Goal: Task Accomplishment & Management: Manage account settings

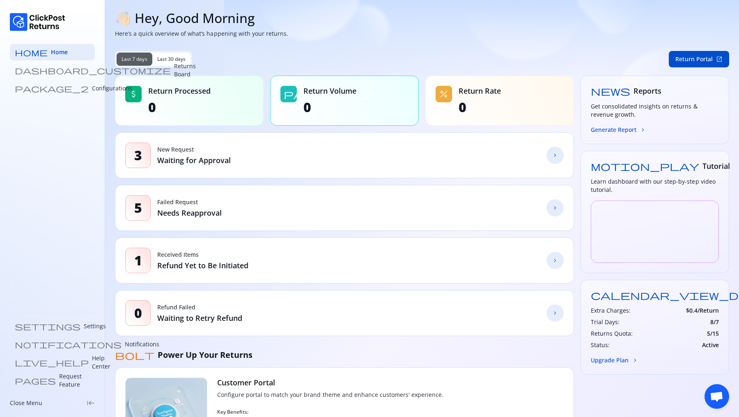
click at [92, 89] on p "Configurations" at bounding box center [112, 88] width 40 height 8
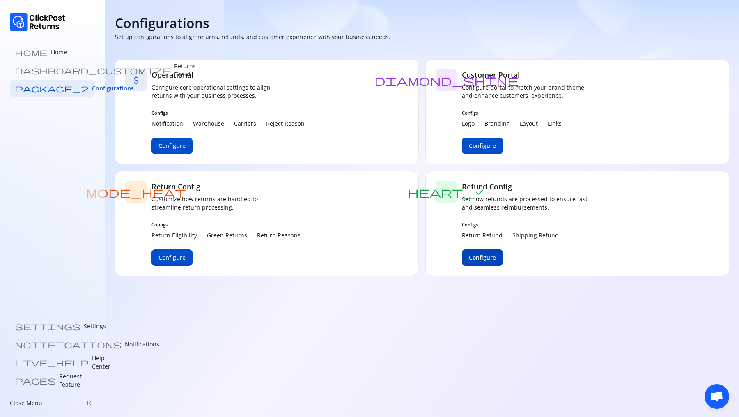
click at [482, 257] on span "Configure" at bounding box center [482, 257] width 27 height 8
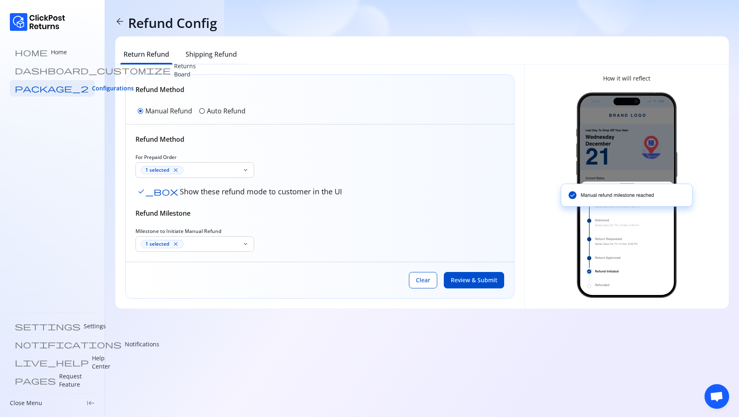
click at [200, 113] on span "radio_button_unchecked" at bounding box center [202, 111] width 7 height 7
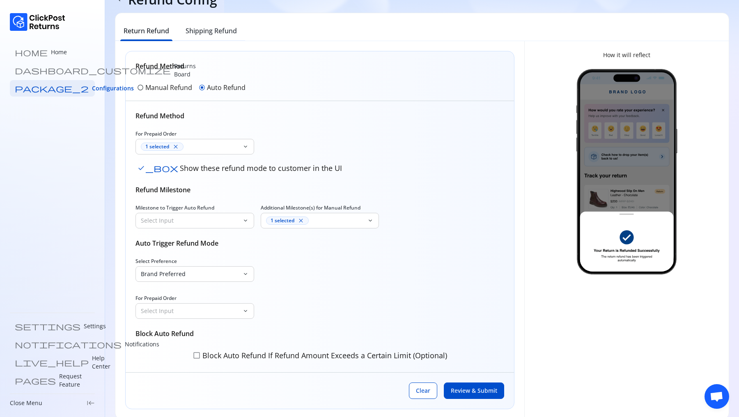
scroll to position [33, 0]
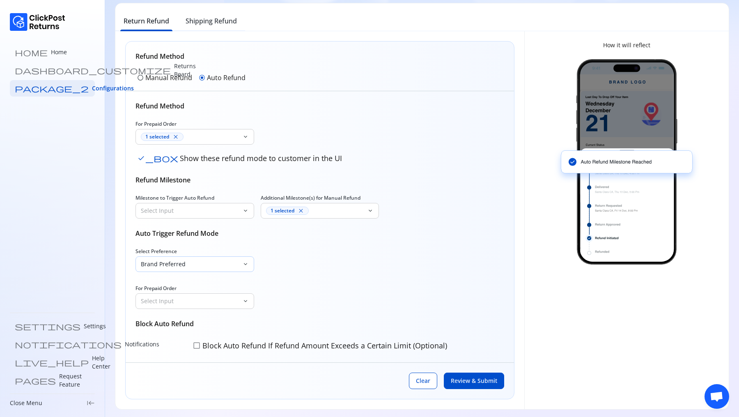
click at [177, 266] on p "Brand Preferred" at bounding box center [190, 264] width 98 height 8
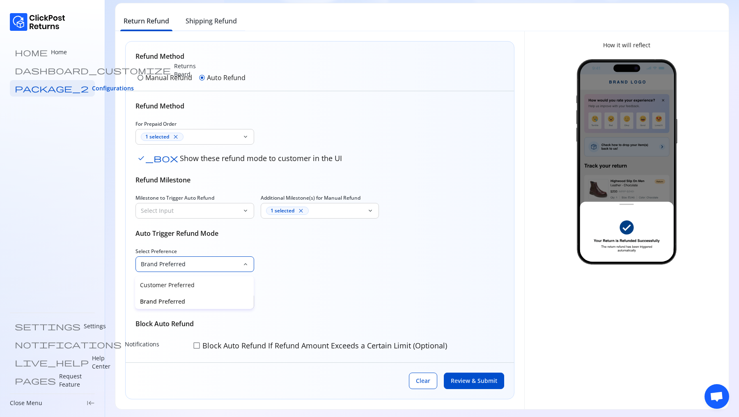
click at [170, 296] on div "Brand Preferred" at bounding box center [194, 300] width 119 height 16
click at [192, 264] on p "Select Input" at bounding box center [190, 264] width 98 height 8
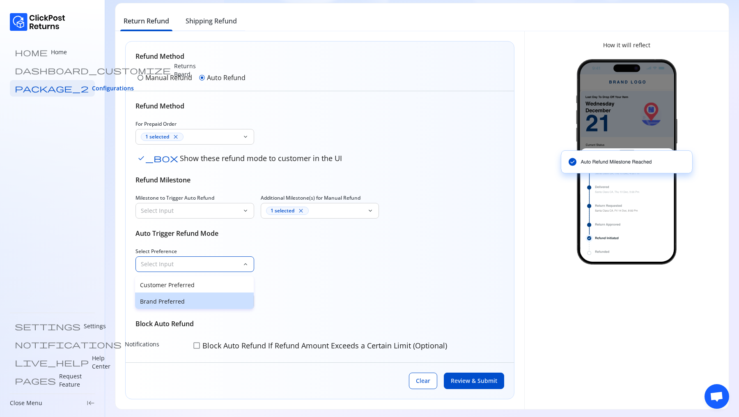
click at [185, 300] on p "Brand Preferred" at bounding box center [194, 301] width 109 height 8
click at [176, 297] on p "Select Input" at bounding box center [190, 301] width 98 height 8
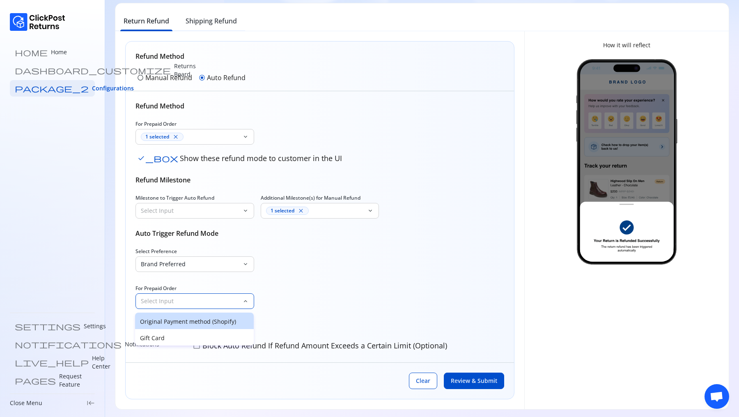
click at [171, 322] on p "Original Payment method (Shopify)" at bounding box center [194, 321] width 109 height 8
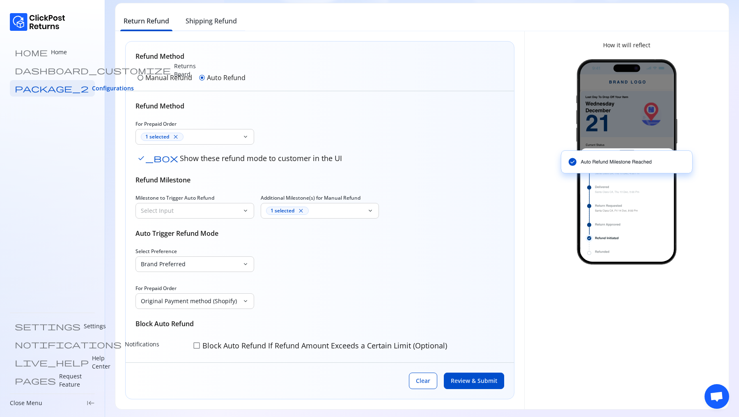
click at [185, 128] on div "For Prepaid Order 1 selected close keyboard_arrow_down" at bounding box center [194, 133] width 119 height 24
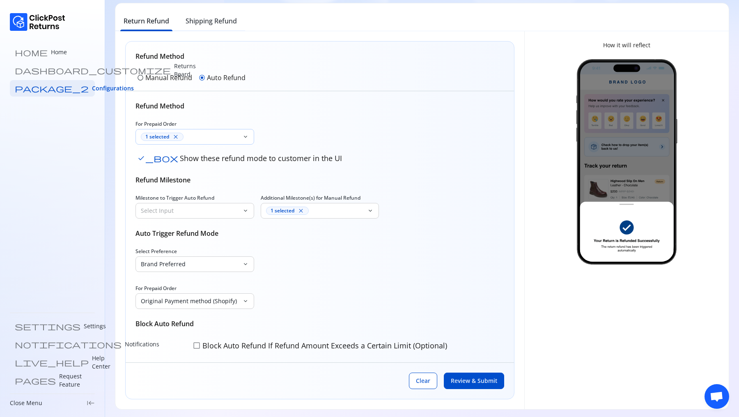
click at [189, 135] on div "1 selected close" at bounding box center [190, 137] width 98 height 8
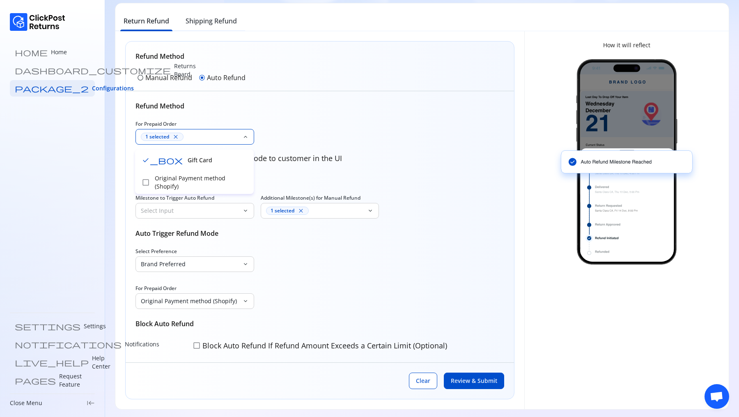
click at [304, 130] on div "For Prepaid Order 1 selected close keyboard_arrow_down check_box Show these ref…" at bounding box center [319, 143] width 369 height 44
drag, startPoint x: 134, startPoint y: 101, endPoint x: 194, endPoint y: 101, distance: 59.5
click at [194, 101] on div "Refund Method For Prepaid Order 1 selected close keyboard_arrow_down check_box …" at bounding box center [320, 226] width 388 height 271
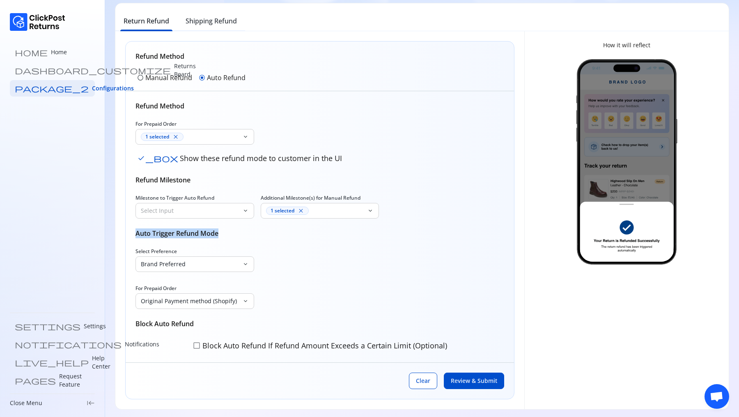
drag, startPoint x: 135, startPoint y: 229, endPoint x: 227, endPoint y: 229, distance: 92.3
click at [228, 229] on h6 "Auto Trigger Refund Mode" at bounding box center [319, 233] width 369 height 10
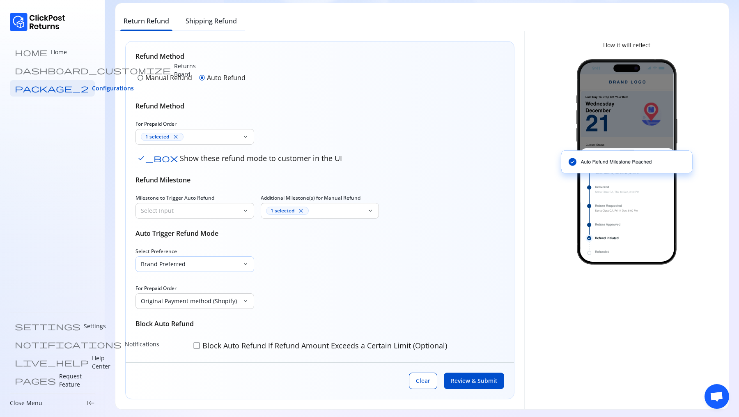
click at [169, 263] on p "Brand Preferred" at bounding box center [190, 264] width 98 height 8
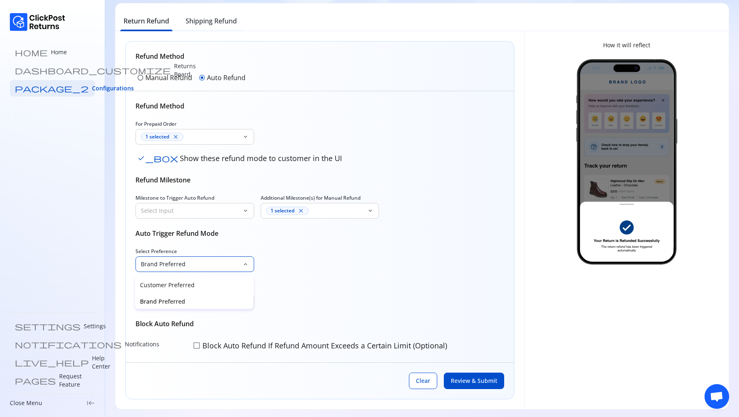
click at [287, 260] on div "Select Preference Brand Preferred keyboard_arrow_down For Prepaid Order Origina…" at bounding box center [319, 278] width 369 height 61
click at [198, 233] on h6 "Auto Trigger Refund Mode" at bounding box center [319, 233] width 369 height 10
click at [201, 266] on div "Brand Preferred" at bounding box center [189, 264] width 106 height 15
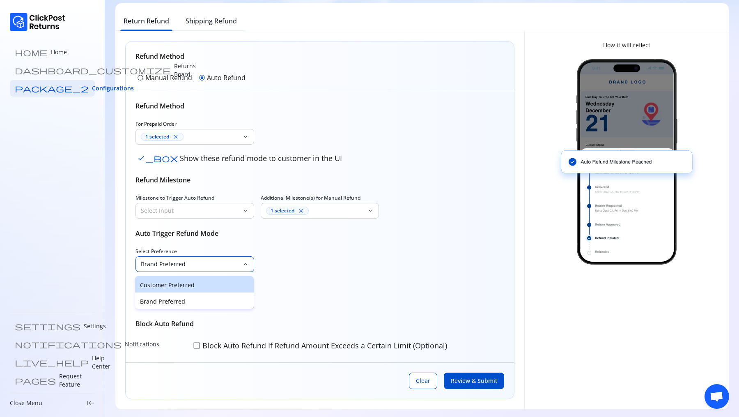
click at [183, 282] on p "Customer Preferred" at bounding box center [194, 285] width 109 height 8
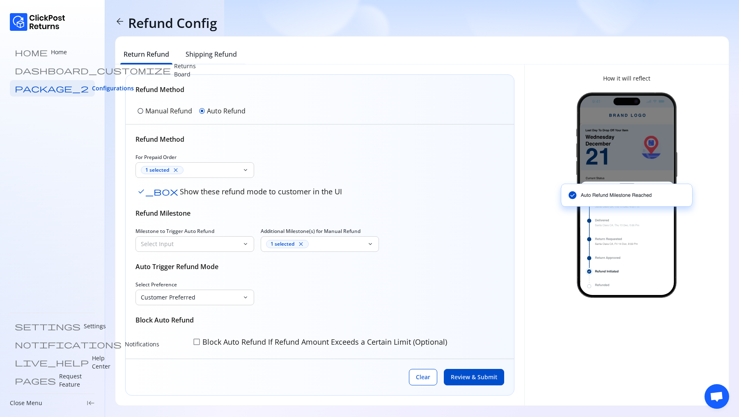
scroll to position [0, 0]
drag, startPoint x: 136, startPoint y: 268, endPoint x: 175, endPoint y: 263, distance: 39.2
click at [175, 263] on h6 "Auto Trigger Refund Mode" at bounding box center [319, 266] width 369 height 10
click at [176, 266] on h6 "Auto Trigger Refund Mode" at bounding box center [319, 266] width 369 height 10
drag, startPoint x: 176, startPoint y: 266, endPoint x: 227, endPoint y: 266, distance: 50.9
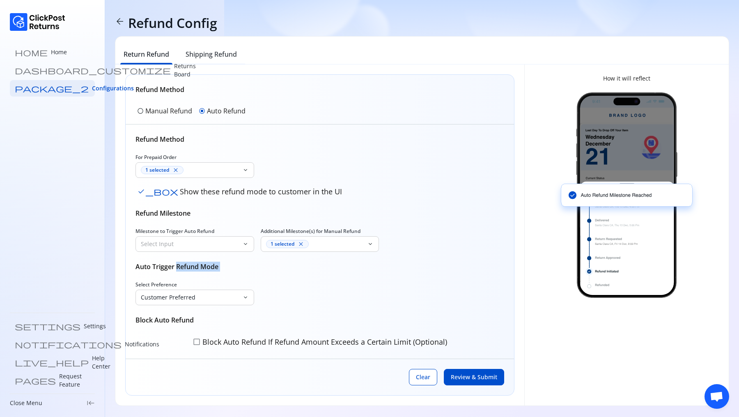
click at [227, 266] on h6 "Auto Trigger Refund Mode" at bounding box center [319, 266] width 369 height 10
click at [179, 298] on p "Customer Preferred" at bounding box center [190, 297] width 98 height 8
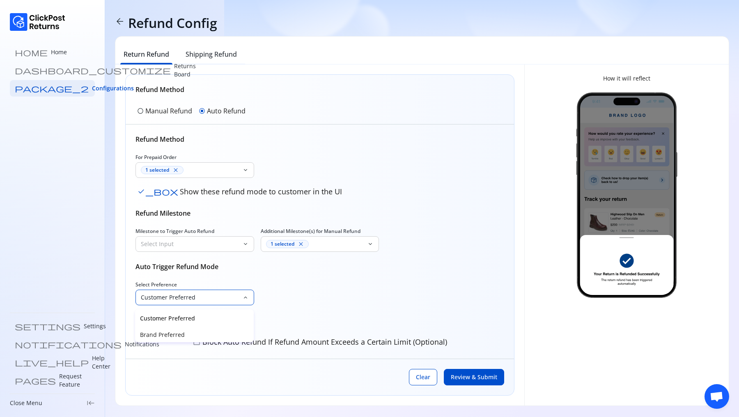
click at [179, 258] on div "Refund Method For Prepaid Order 1 selected close keyboard_arrow_down check_box …" at bounding box center [319, 241] width 369 height 214
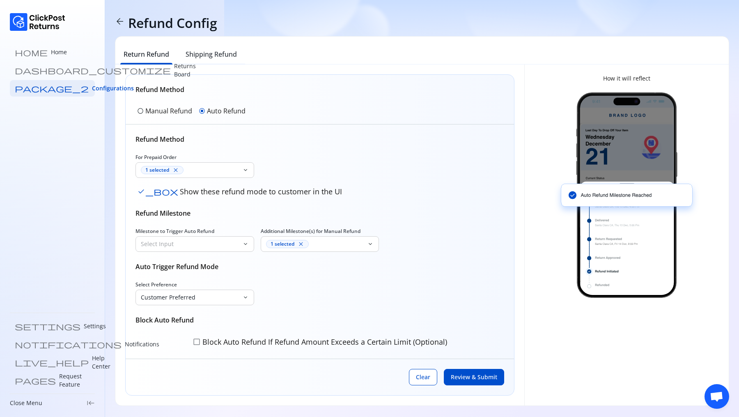
click at [170, 273] on div "Refund Method For Prepaid Order 1 selected close keyboard_arrow_down check_box …" at bounding box center [319, 241] width 369 height 214
click at [170, 264] on h6 "Auto Trigger Refund Mode" at bounding box center [319, 266] width 369 height 10
click at [37, 47] on link "home Home" at bounding box center [52, 52] width 85 height 16
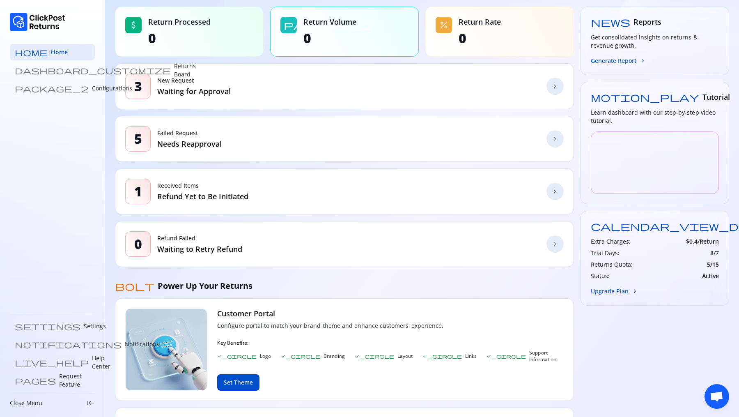
scroll to position [96, 0]
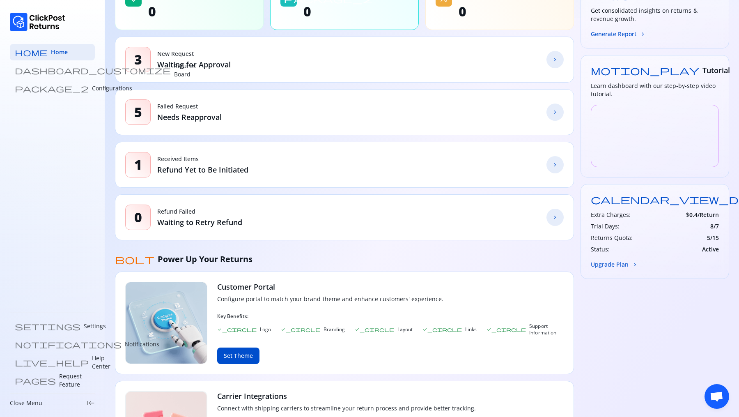
click at [611, 267] on div "calendar_view_day Plan Free Extra Charges: $ 0.4 /Return Trial Days: 8 / 7 Retu…" at bounding box center [654, 231] width 149 height 95
click at [610, 264] on button "Upgrade Plan chevron_forward" at bounding box center [615, 264] width 48 height 9
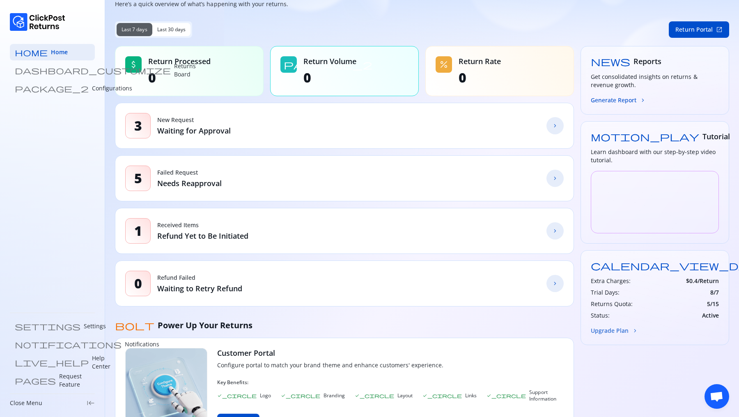
scroll to position [0, 0]
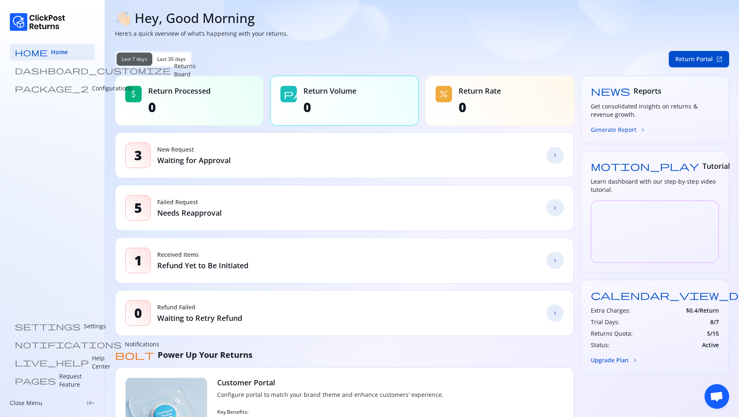
click at [602, 129] on button "Generate Report chevron_forward" at bounding box center [618, 129] width 55 height 9
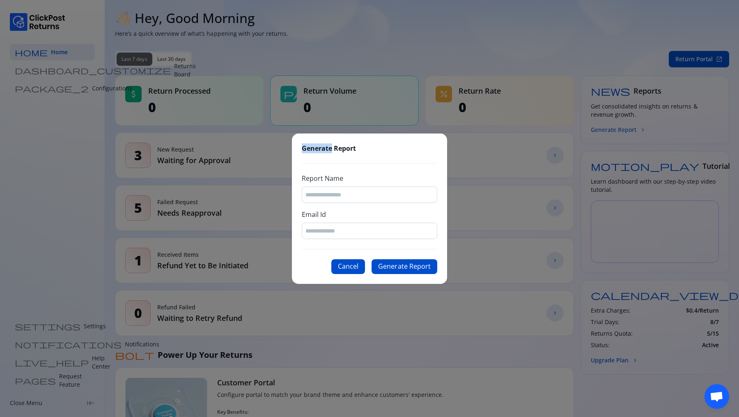
click at [602, 129] on div "Generate Report Report Name Email Id Cancel Generate Report" at bounding box center [369, 208] width 739 height 417
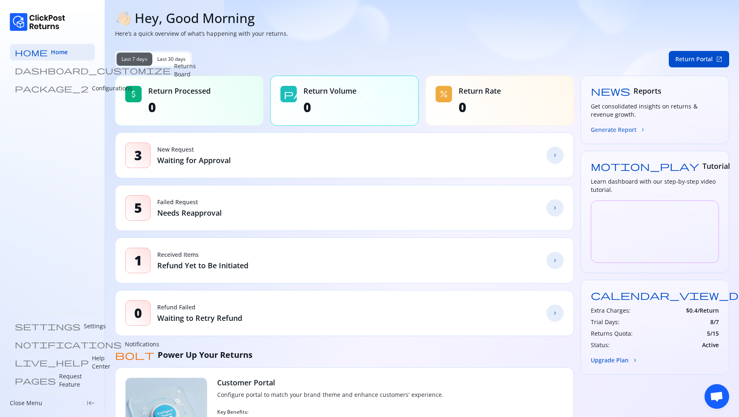
click at [602, 129] on button "Generate Report chevron_forward" at bounding box center [618, 129] width 55 height 9
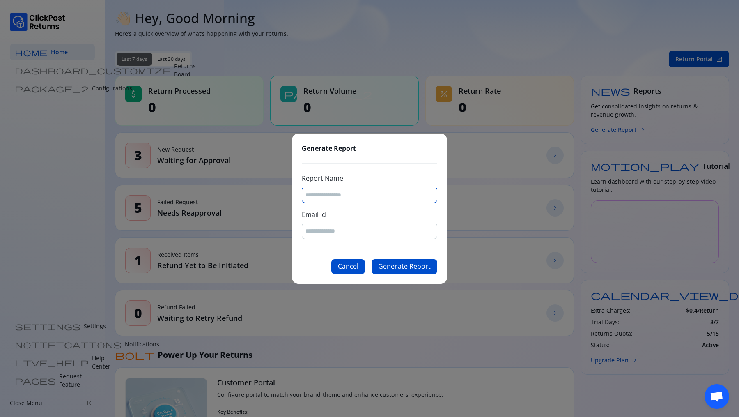
click at [350, 193] on input "Report Name" at bounding box center [369, 194] width 128 height 8
type input "****"
click at [341, 231] on input "Email Id" at bounding box center [369, 231] width 128 height 8
type input "**********"
click at [414, 264] on button "Generate Report" at bounding box center [404, 266] width 66 height 15
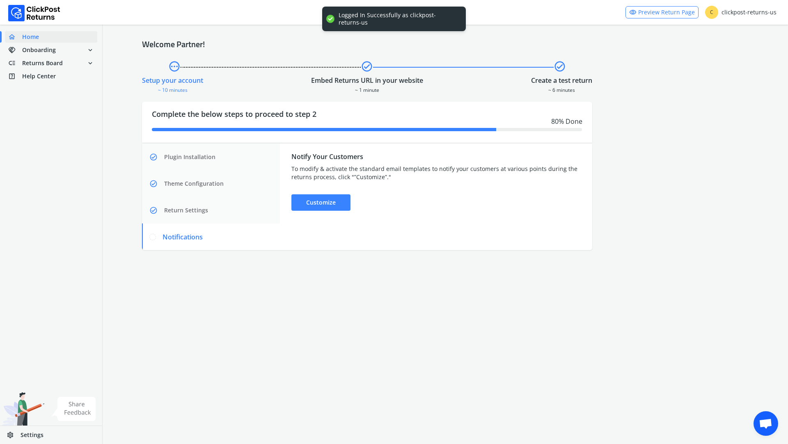
click at [31, 435] on span "Settings" at bounding box center [32, 435] width 23 height 8
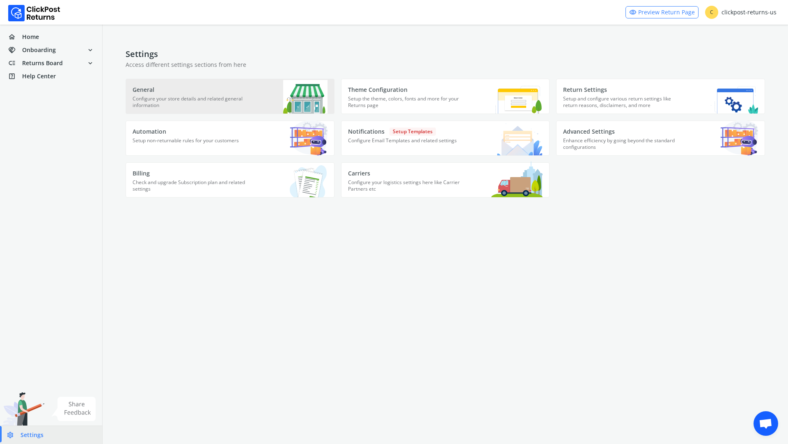
click at [176, 101] on p "Configure your store details and related general information" at bounding box center [191, 105] width 117 height 18
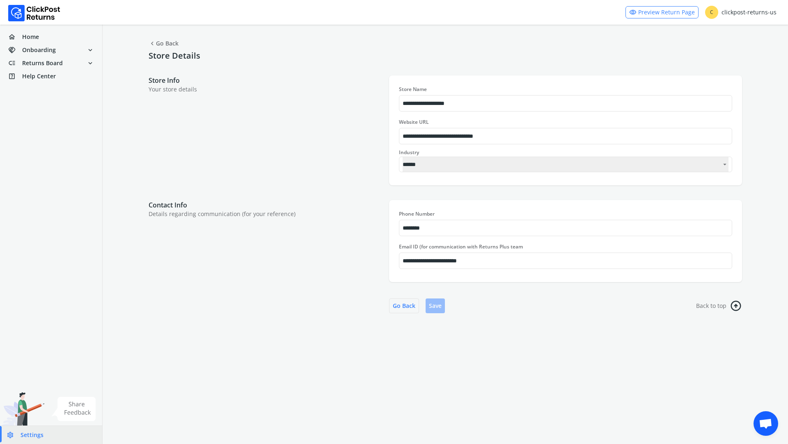
click at [29, 435] on span "Settings" at bounding box center [32, 435] width 23 height 8
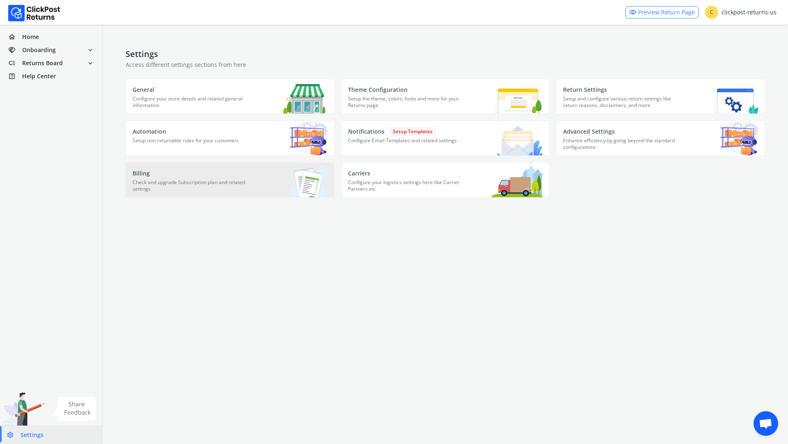
click at [199, 181] on p "Check and upgrade Subscription plan and related settings" at bounding box center [191, 188] width 117 height 18
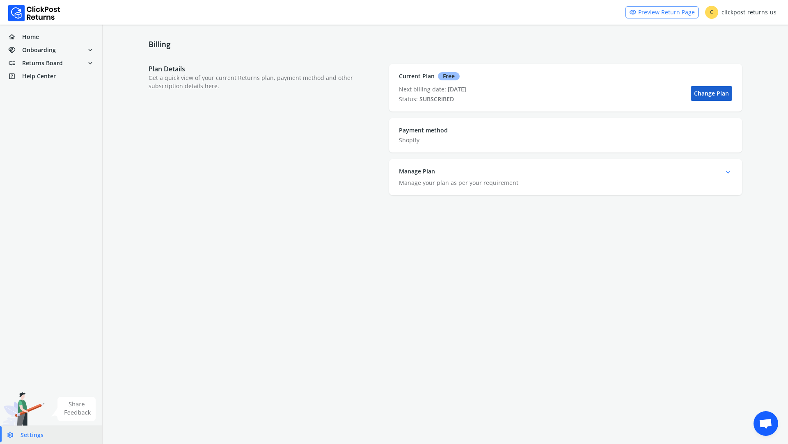
click at [719, 96] on link "Change Plan" at bounding box center [711, 93] width 41 height 15
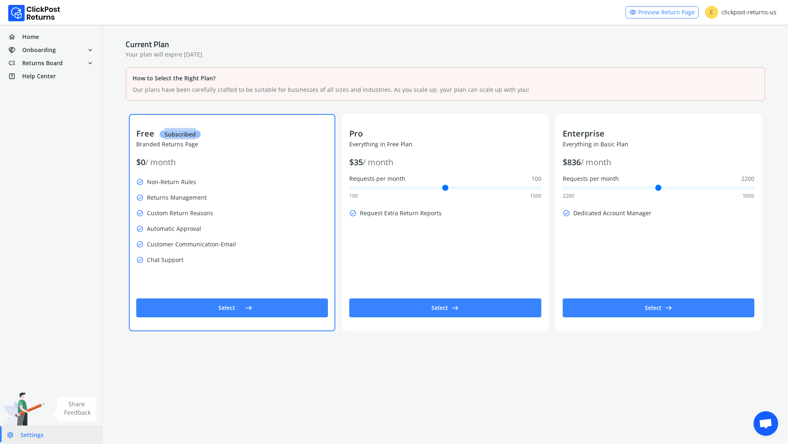
drag, startPoint x: 163, startPoint y: 134, endPoint x: 215, endPoint y: 135, distance: 52.1
click at [215, 135] on p "Free Subscribed" at bounding box center [232, 133] width 192 height 11
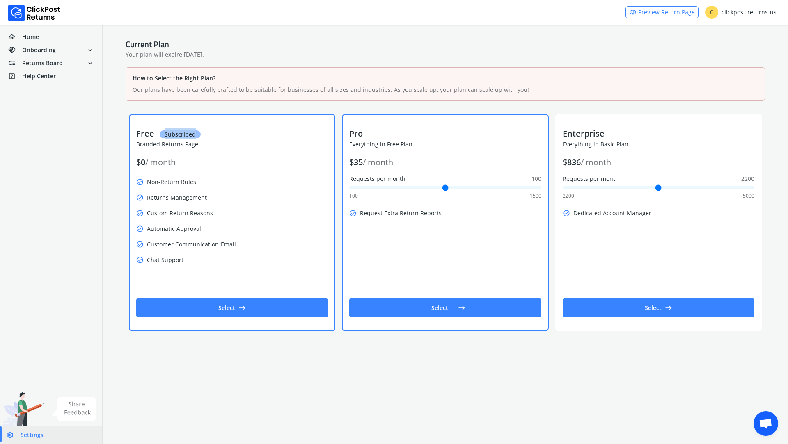
click at [441, 306] on button "Select east" at bounding box center [445, 308] width 192 height 19
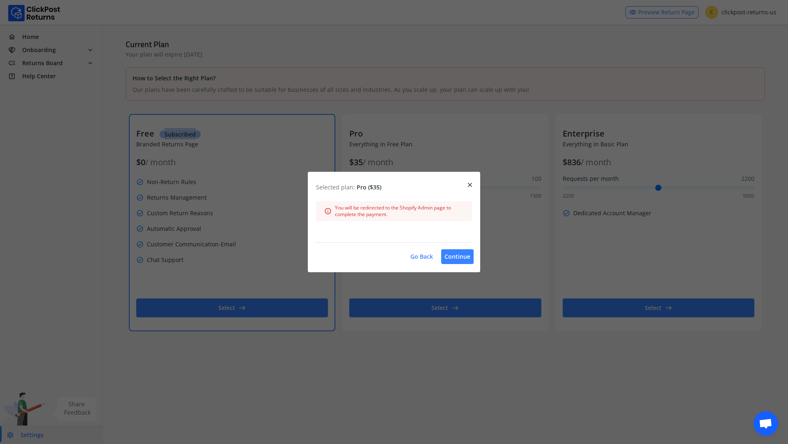
click at [471, 183] on span "close" at bounding box center [469, 184] width 7 height 11
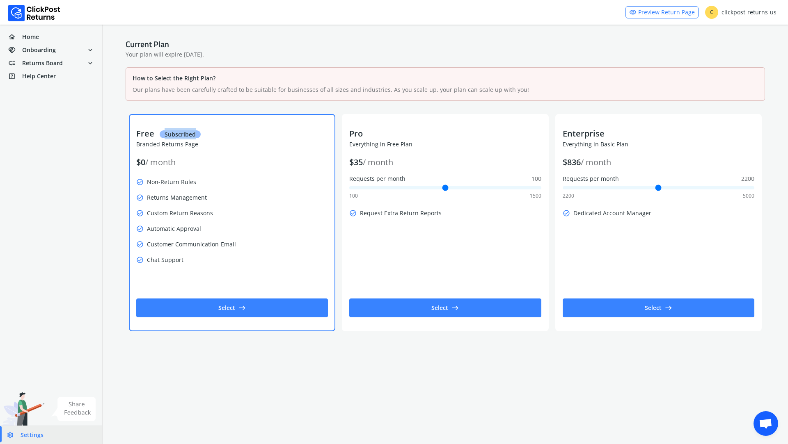
click at [23, 436] on span "Settings" at bounding box center [32, 435] width 23 height 8
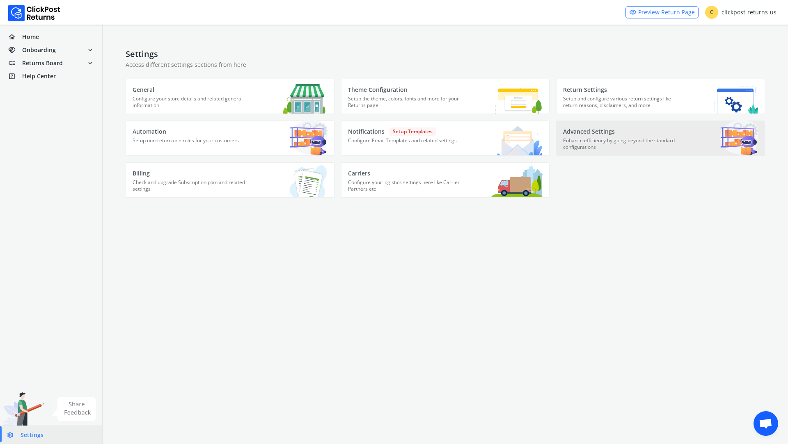
click at [586, 140] on p "Enhance efficiency by going beyond the standard configurations" at bounding box center [621, 146] width 117 height 18
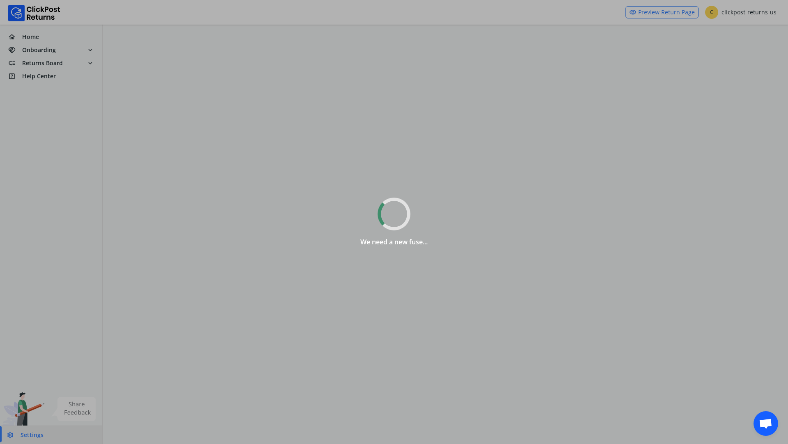
select select
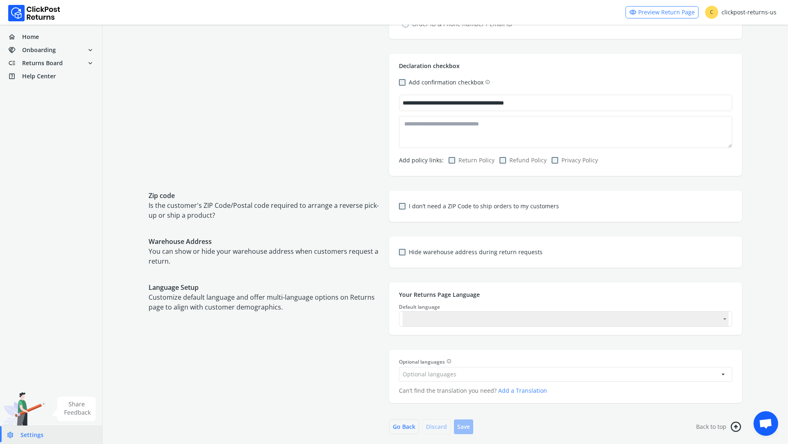
scroll to position [130, 0]
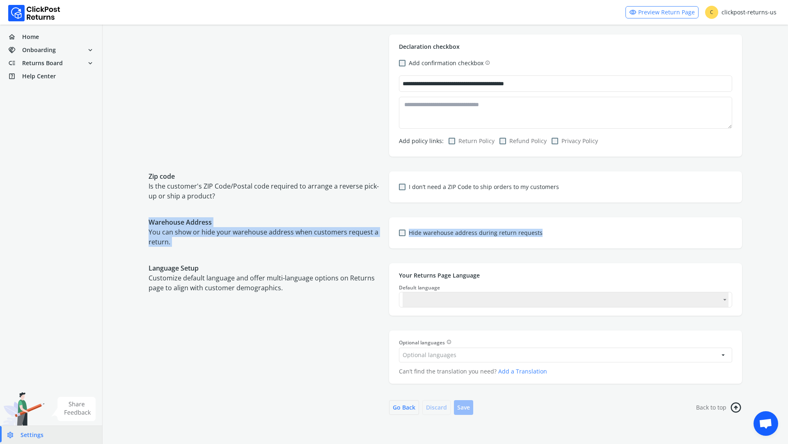
drag, startPoint x: 568, startPoint y: 236, endPoint x: 133, endPoint y: 220, distance: 434.9
click at [133, 220] on form "**********" at bounding box center [445, 170] width 685 height 550
